Goal: Transaction & Acquisition: Subscribe to service/newsletter

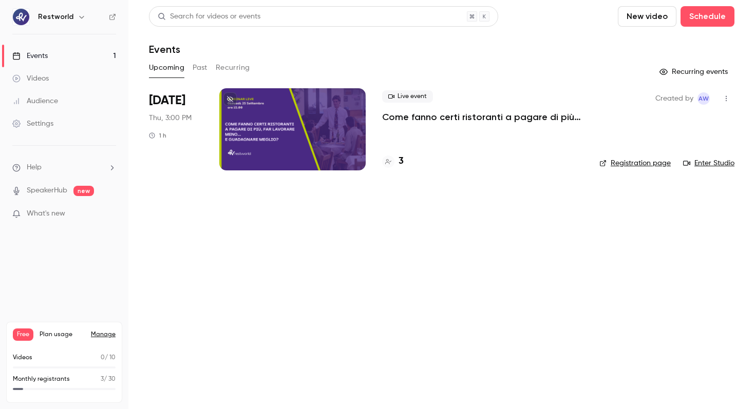
click at [92, 333] on link "Manage" at bounding box center [103, 335] width 25 height 8
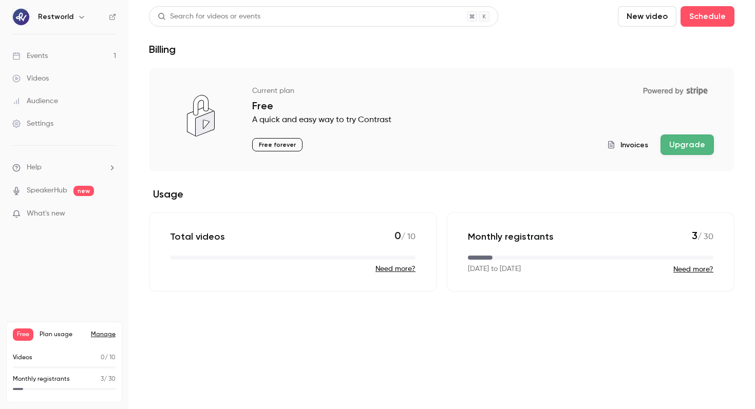
click at [73, 128] on link "Settings" at bounding box center [64, 123] width 128 height 23
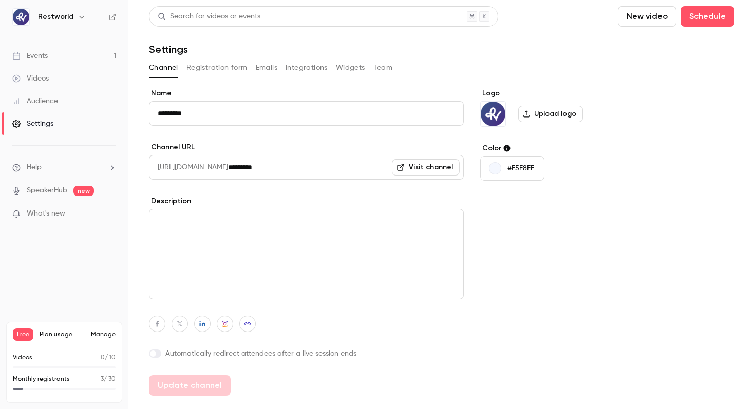
click at [104, 334] on link "Manage" at bounding box center [103, 335] width 25 height 8
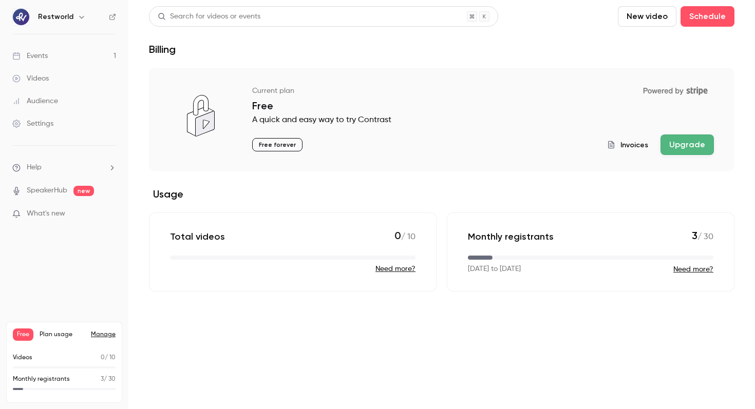
drag, startPoint x: 658, startPoint y: 86, endPoint x: 681, endPoint y: 102, distance: 27.8
click at [680, 102] on div "Current plan Powered by Stripe Free A quick and easy way to try Contrast Free f…" at bounding box center [483, 118] width 462 height 73
click at [681, 102] on p "Free" at bounding box center [483, 106] width 462 height 12
click at [693, 146] on button "Upgrade" at bounding box center [686, 145] width 53 height 21
